Goal: Information Seeking & Learning: Learn about a topic

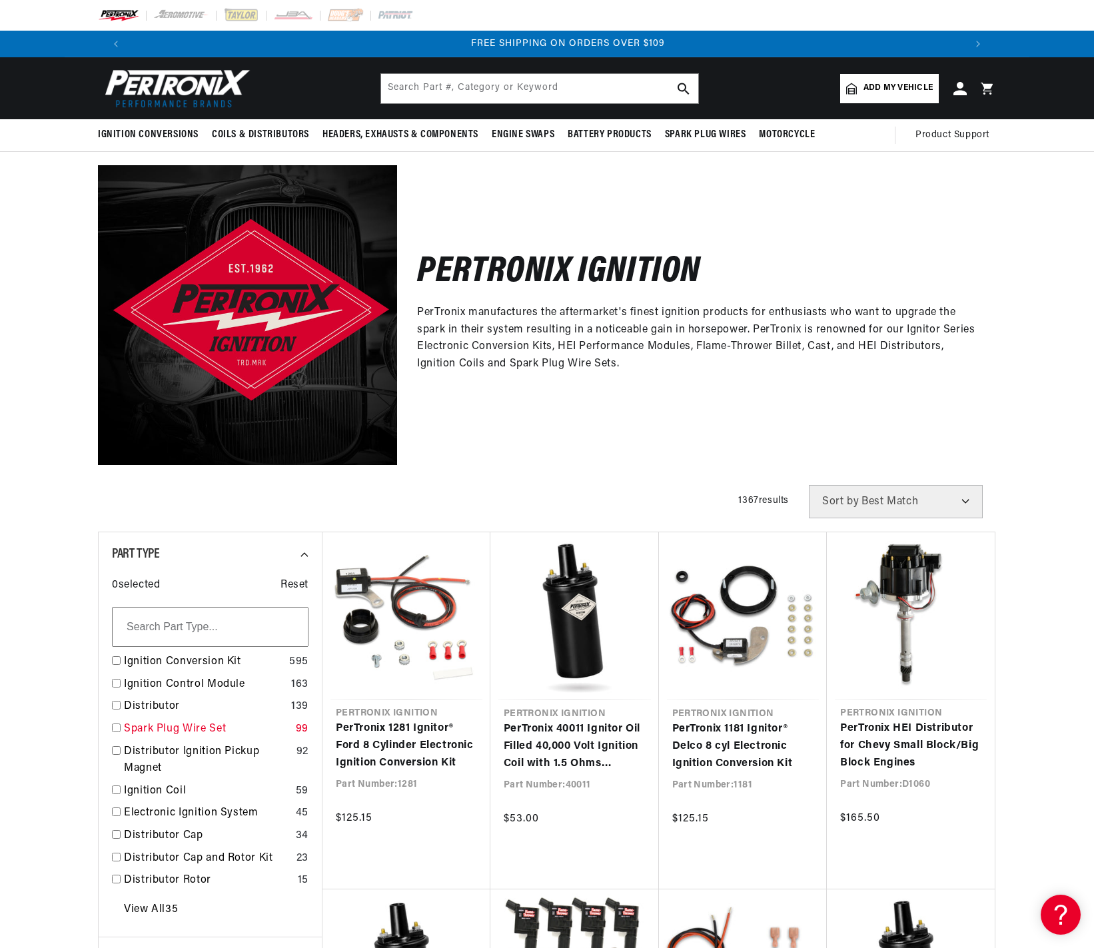
scroll to position [0, 1664]
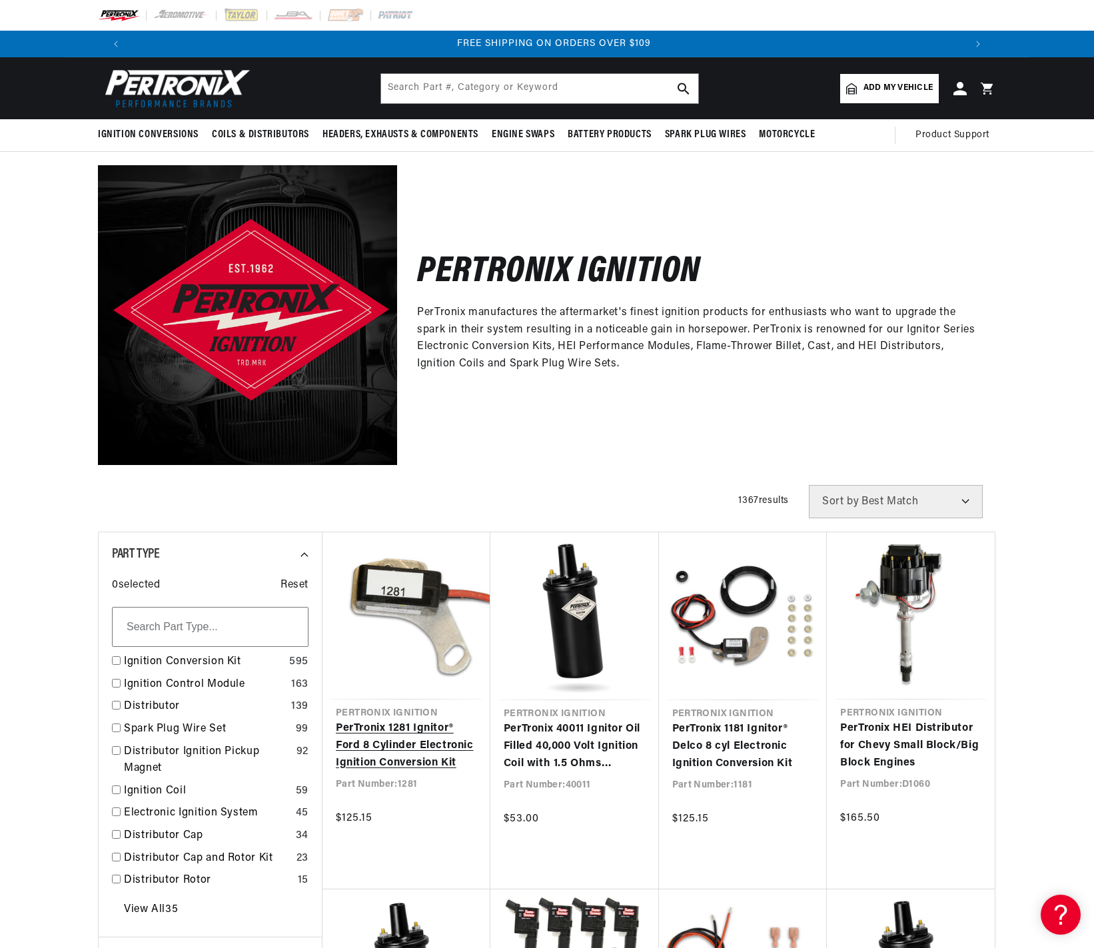
click at [397, 744] on link "PerTronix 1281 Ignitor® Ford 8 Cylinder Electronic Ignition Conversion Kit" at bounding box center [406, 745] width 141 height 51
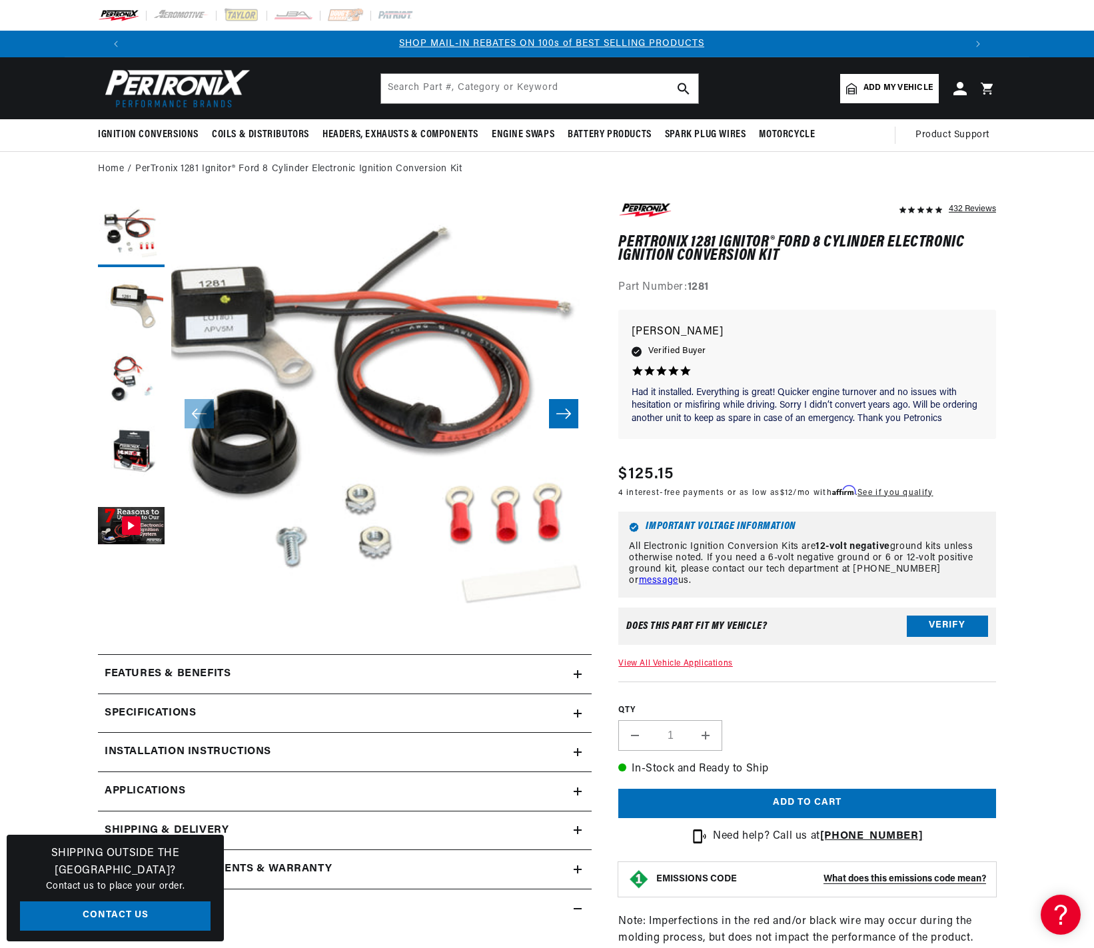
scroll to position [0, 832]
click at [412, 83] on input "text" at bounding box center [539, 88] width 317 height 29
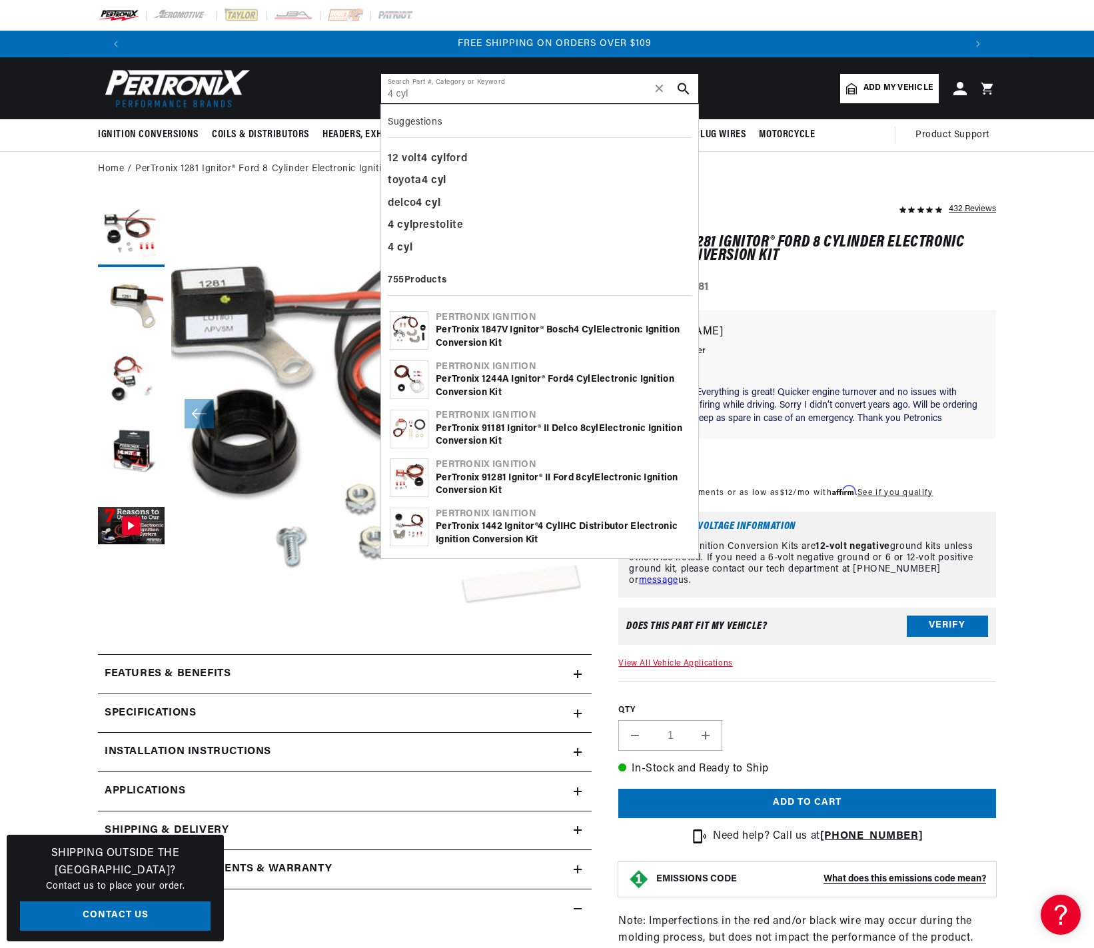
scroll to position [0, 1664]
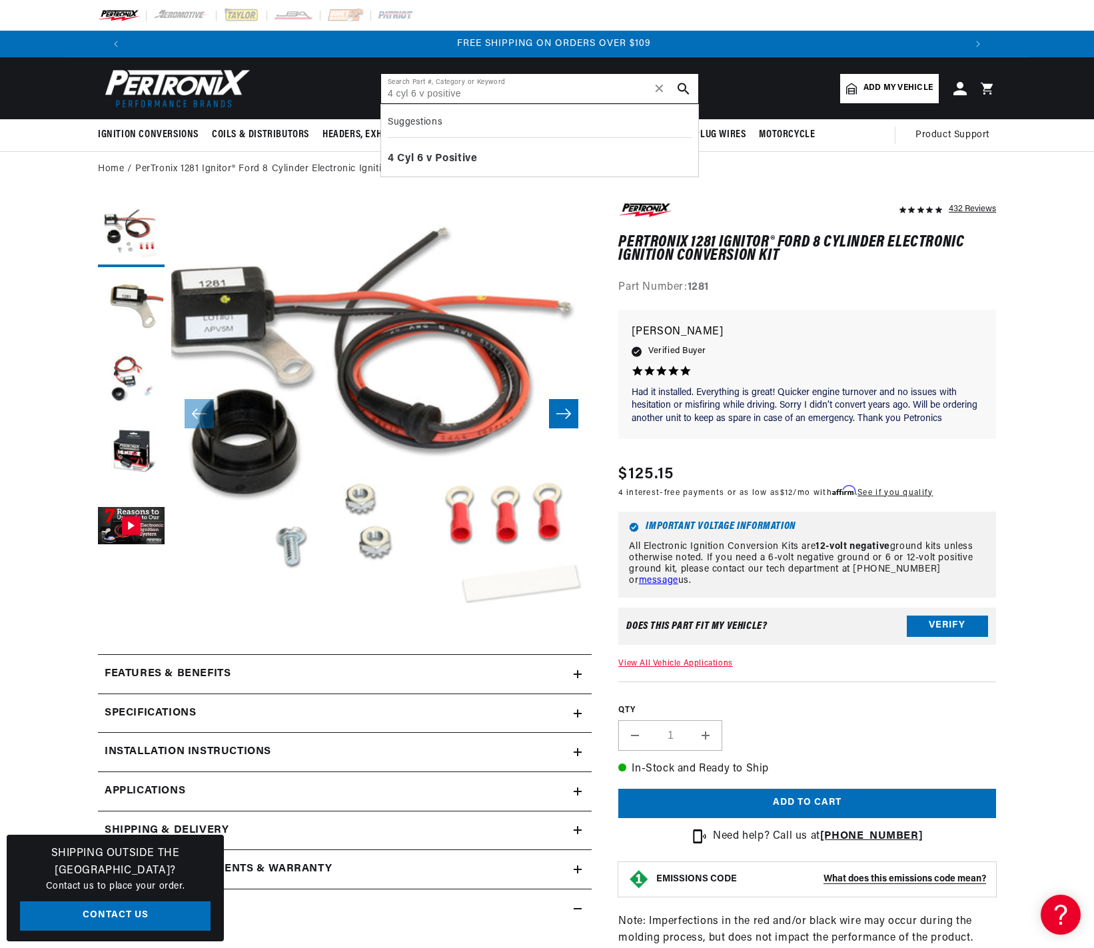
type input "4 cyl 6 v positive"
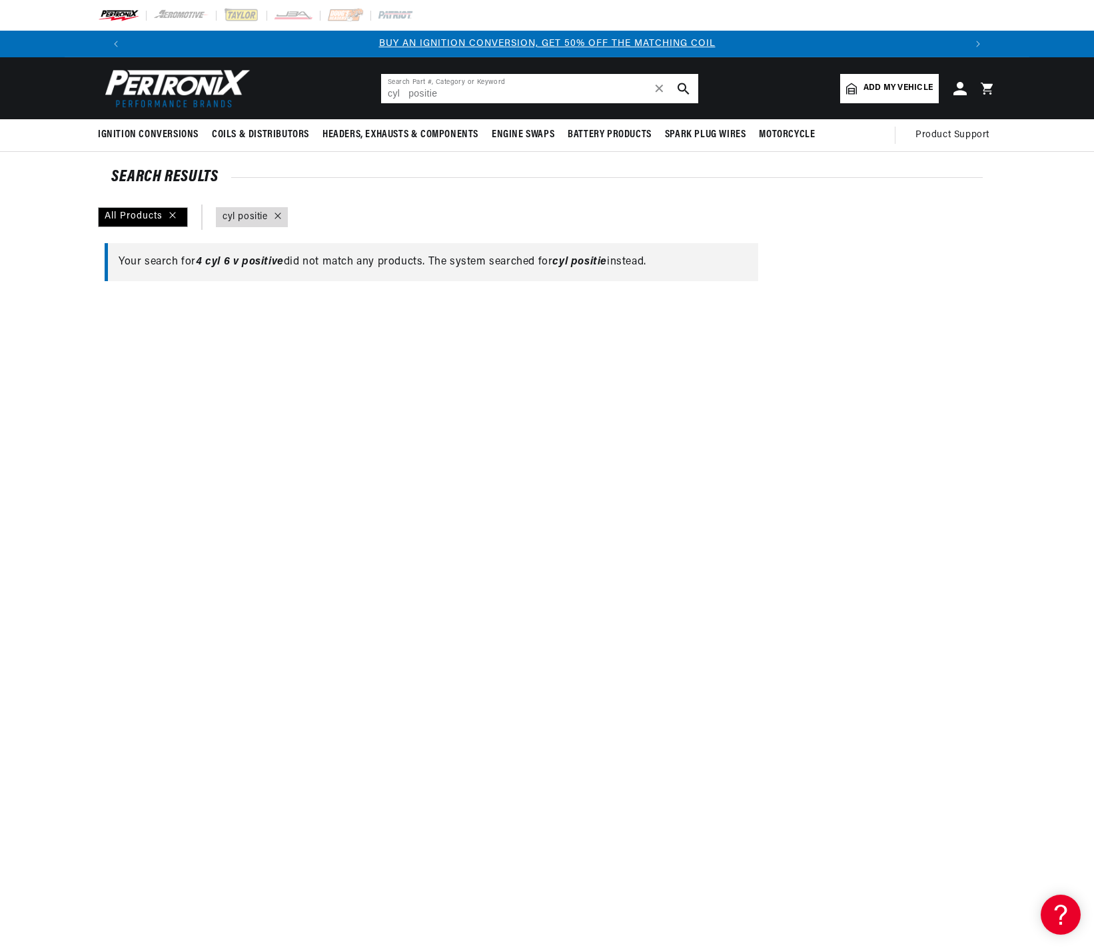
drag, startPoint x: 451, startPoint y: 94, endPoint x: 424, endPoint y: 93, distance: 26.7
click at [424, 93] on input "cyl positie" at bounding box center [539, 88] width 317 height 29
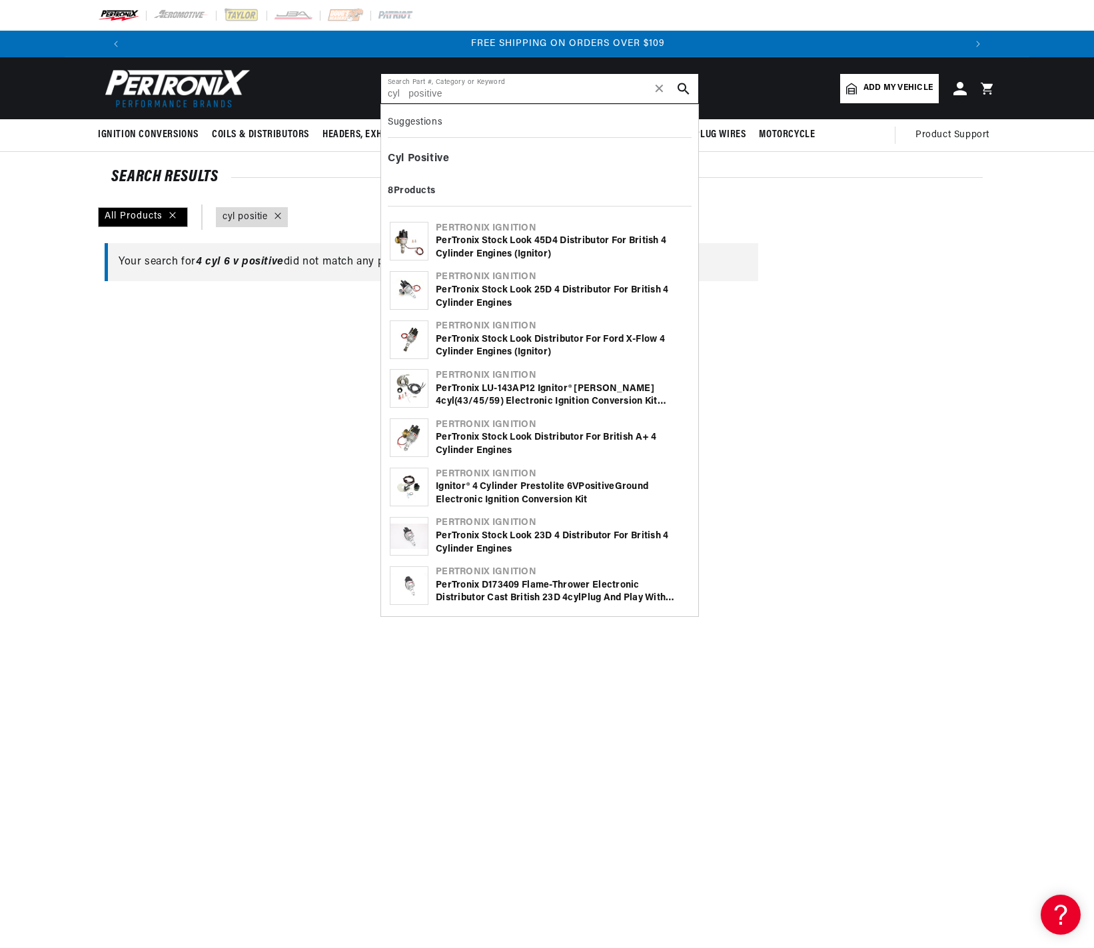
scroll to position [0, 1664]
type input "cyl positive"
click at [508, 483] on div "Ignitor® 4 Cylinder Prestolite 6V Positive Ground Electronic Ignition Conversio…" at bounding box center [563, 493] width 254 height 26
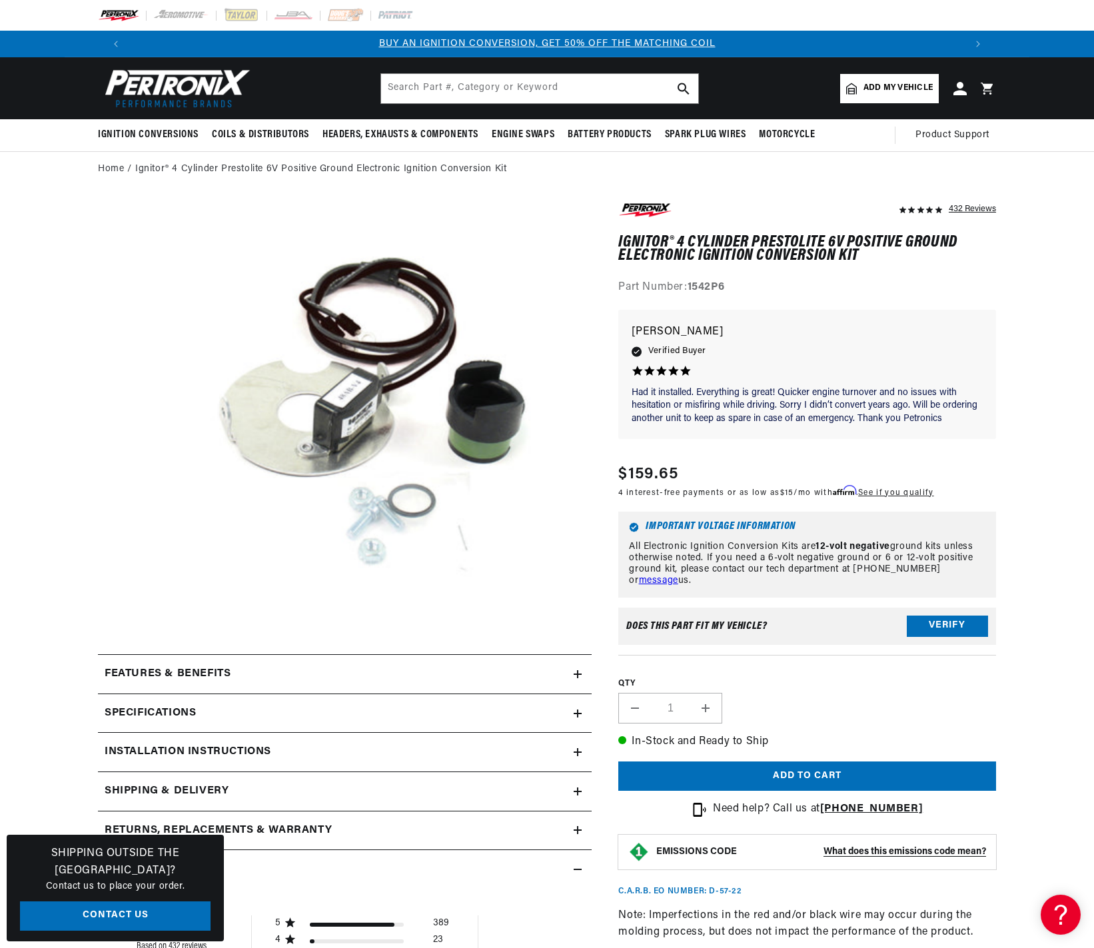
click at [129, 663] on button "Open media 1 in modal" at bounding box center [129, 663] width 0 height 0
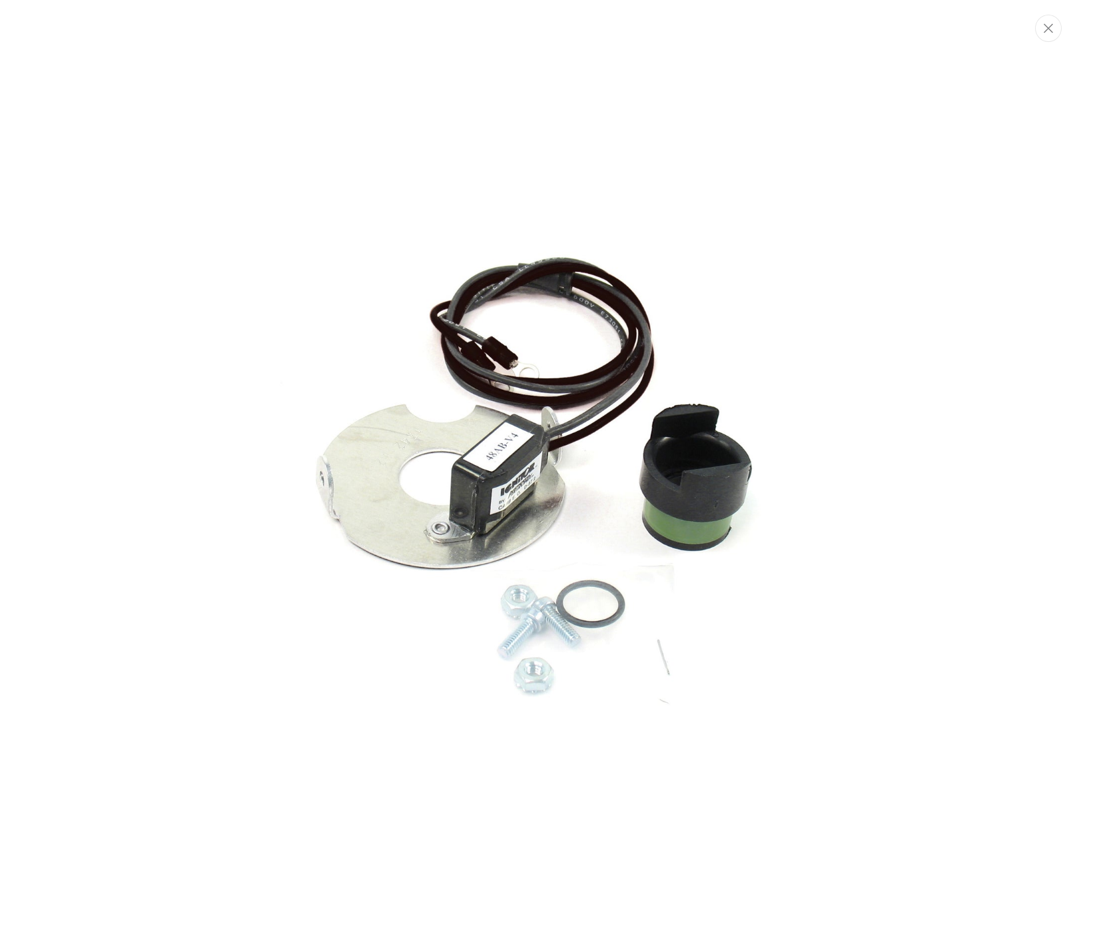
scroll to position [0, 832]
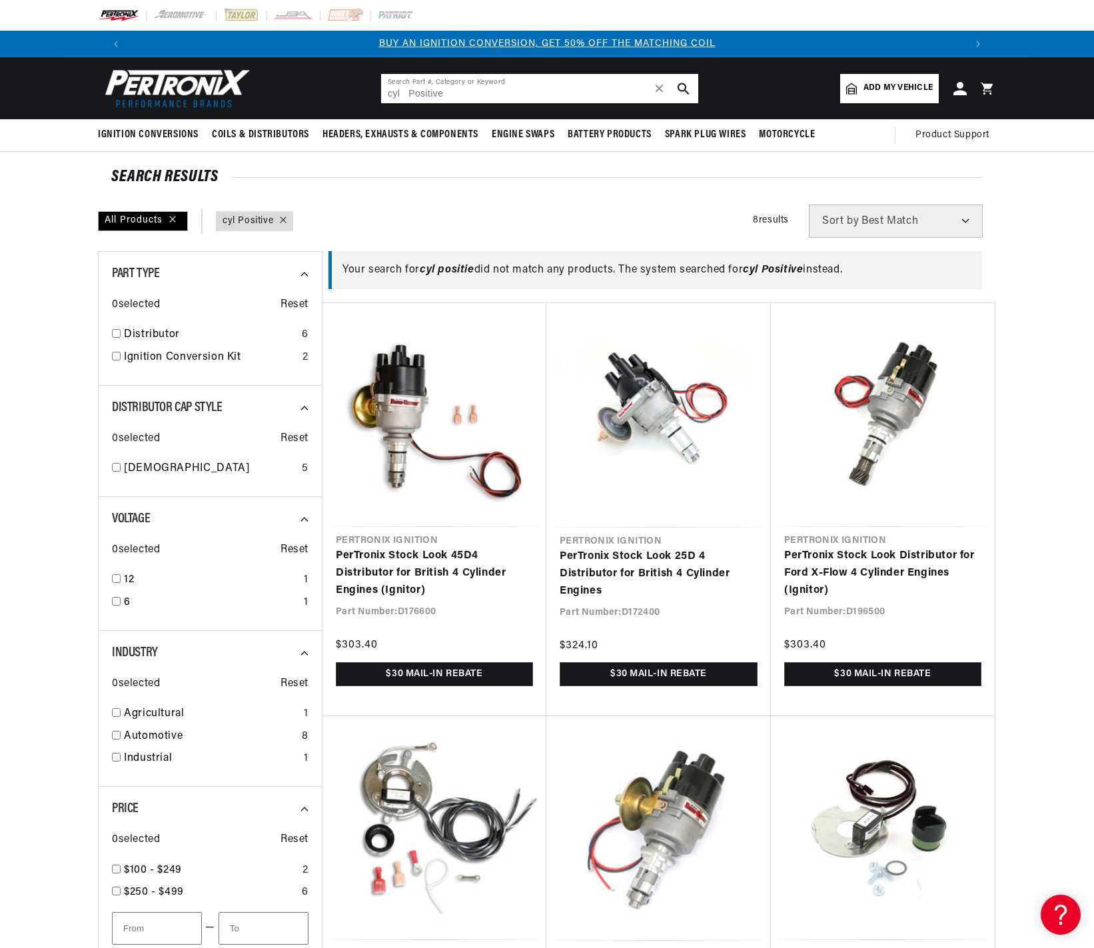
click at [450, 92] on input "cyl Positive" at bounding box center [539, 88] width 317 height 29
drag, startPoint x: 450, startPoint y: 92, endPoint x: 312, endPoint y: 94, distance: 137.9
click at [312, 94] on header "BETTER SEARCH RESULTS Add your vehicle's year, make, and model to find parts be…" at bounding box center [547, 88] width 965 height 62
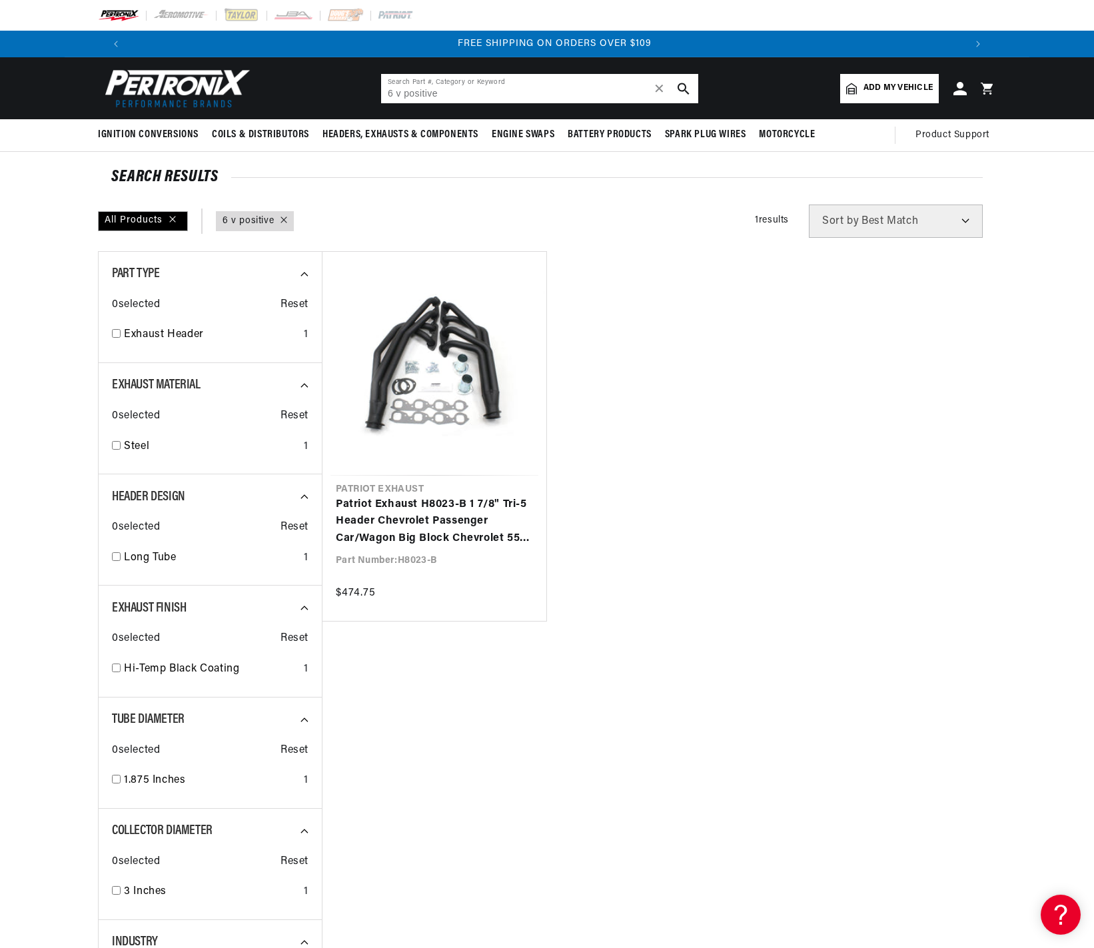
scroll to position [0, 1664]
drag, startPoint x: 438, startPoint y: 91, endPoint x: 345, endPoint y: 97, distance: 92.7
click at [345, 96] on header "BETTER SEARCH RESULTS Add your vehicle's year, make, and model to find parts be…" at bounding box center [547, 88] width 965 height 62
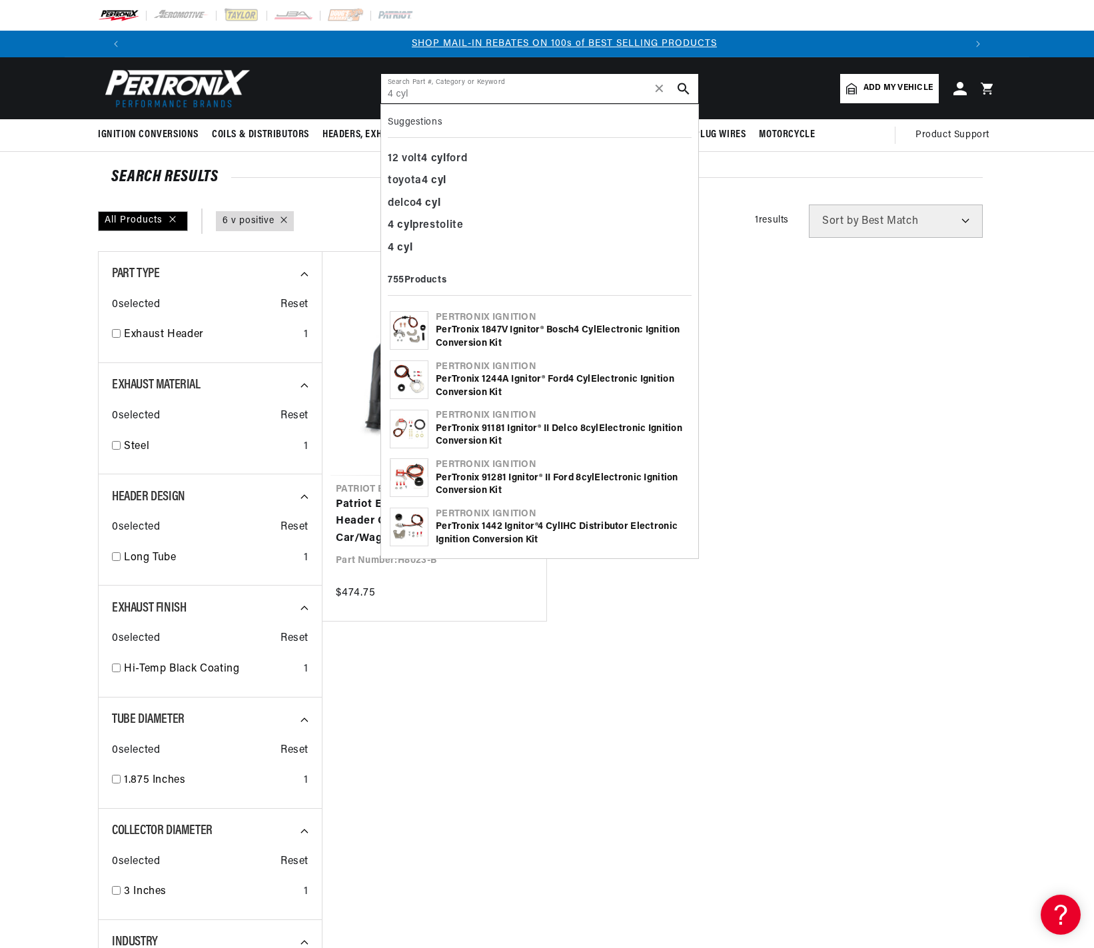
scroll to position [0, 832]
type input "4 cyl"
click at [474, 378] on div "PerTronix 1244A Ignitor® Ford 4 cyl Electronic Ignition Conversion Kit" at bounding box center [563, 386] width 254 height 26
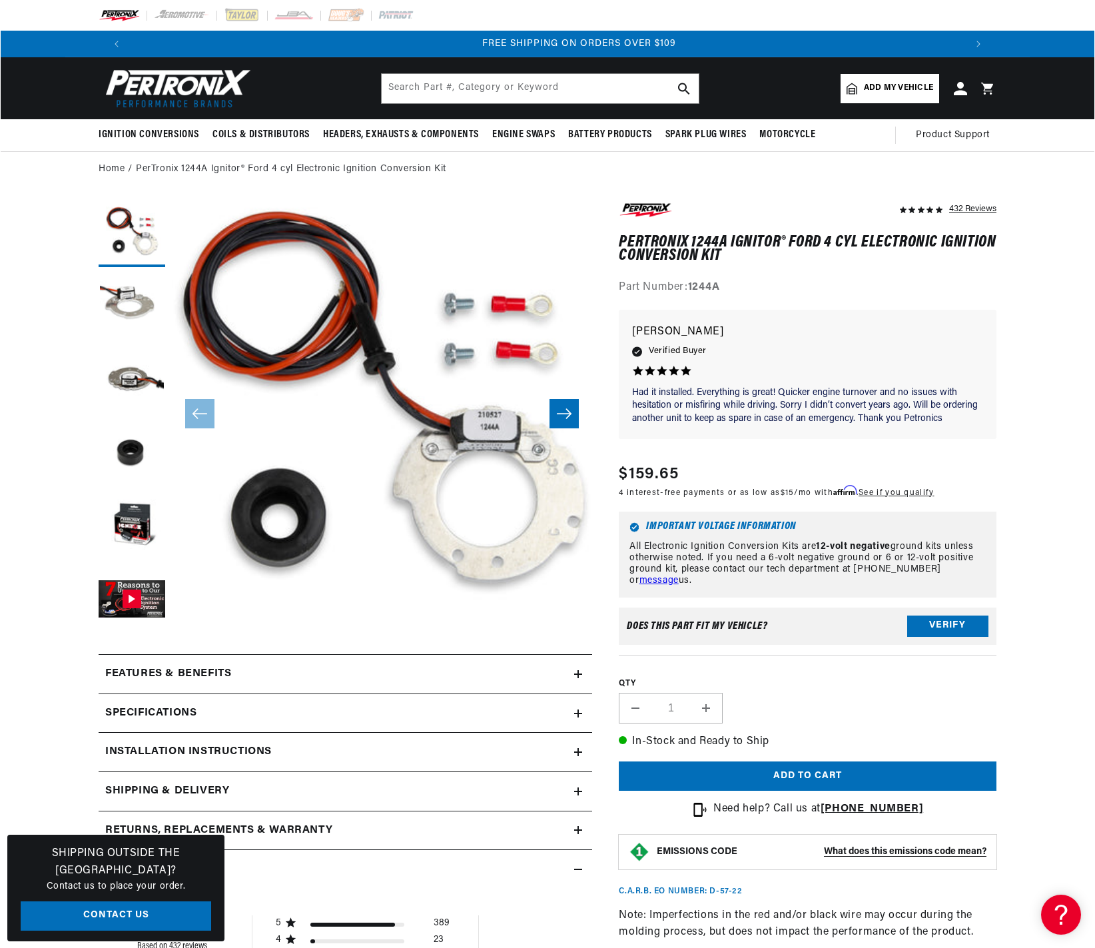
scroll to position [0, 1664]
click at [129, 663] on button "Open media 1 in modal" at bounding box center [129, 663] width 0 height 0
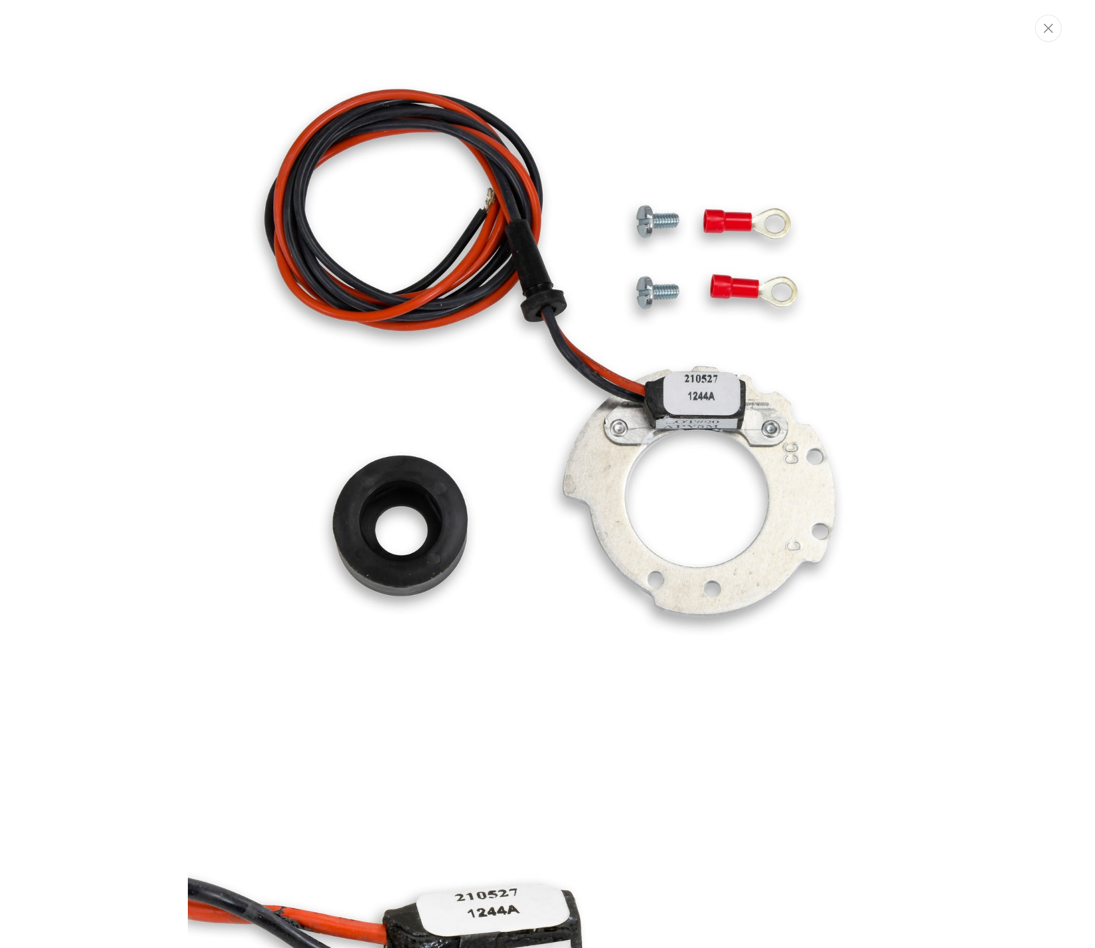
scroll to position [0, 832]
